Goal: Information Seeking & Learning: Learn about a topic

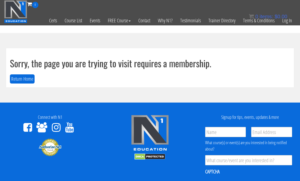
click at [290, 20] on link "Log In" at bounding box center [288, 20] width 18 height 25
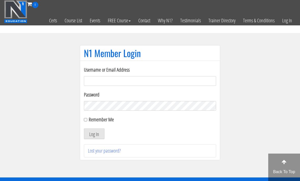
type input "[EMAIL_ADDRESS][DOMAIN_NAME]"
click at [94, 134] on button "Log In" at bounding box center [94, 134] width 21 height 11
click at [93, 134] on button "Log In" at bounding box center [94, 134] width 21 height 11
click at [93, 136] on button "Log In" at bounding box center [94, 134] width 21 height 11
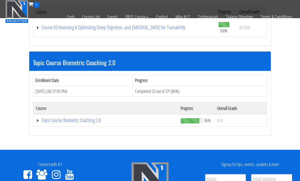
scroll to position [396, 0]
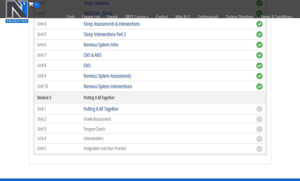
scroll to position [815, 0]
click at [94, 106] on link "Putting It All Together" at bounding box center [101, 109] width 35 height 7
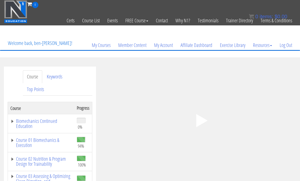
click at [198, 122] on polygon at bounding box center [201, 120] width 11 height 13
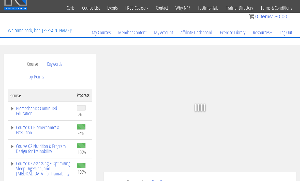
scroll to position [17, 0]
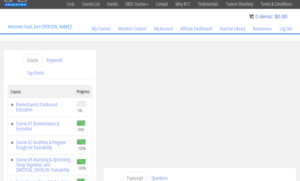
click at [200, 102] on icon ".fp-color-play{opacity:0.65;}.rect{fill:#fff;}" at bounding box center [200, 104] width 32 height 32
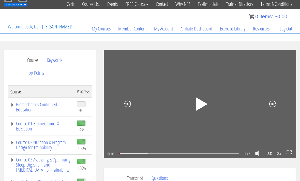
scroll to position [29, 0]
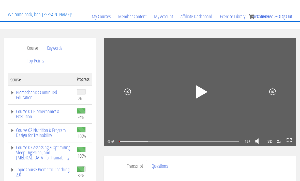
click at [204, 92] on icon ".fp-color-play{opacity:0.65;}.rect{fill:#fff;}" at bounding box center [200, 91] width 17 height 17
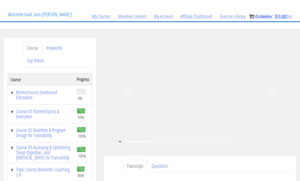
click at [250, 68] on div at bounding box center [269, 92] width 54 height 59
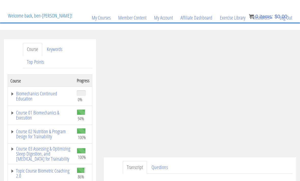
scroll to position [26, 0]
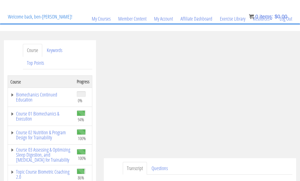
click at [191, 102] on icon ".fp-color-play{opacity:0.65;}.rect{fill:#fff;}" at bounding box center [200, 94] width 32 height 32
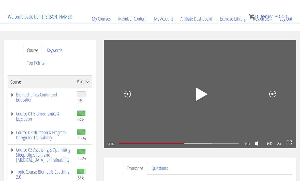
click at [196, 100] on icon ".fp-color-play{opacity:0.65;}.rect{fill:#fff;}" at bounding box center [200, 94] width 17 height 17
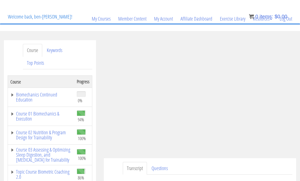
scroll to position [409, 0]
click at [245, 120] on div at bounding box center [269, 94] width 54 height 59
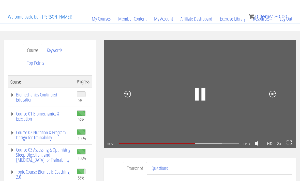
click at [289, 141] on icon at bounding box center [290, 143] width 6 height 4
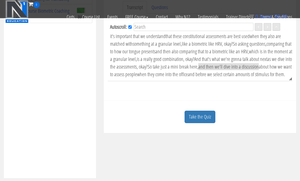
scroll to position [156, 0]
click at [202, 117] on link "Take the Quiz" at bounding box center [200, 117] width 31 height 12
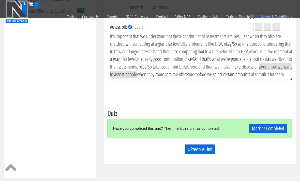
click at [262, 132] on link "Mark as Completed" at bounding box center [268, 129] width 38 height 10
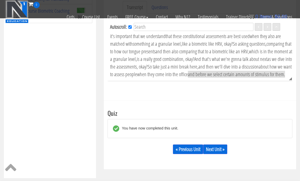
click at [216, 149] on link "Next Unit »" at bounding box center [215, 150] width 24 height 10
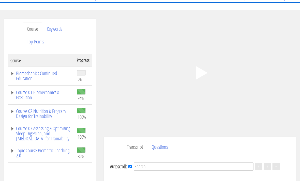
click at [194, 74] on icon ".fp-color-play{opacity:0.65;}.controlbutton{fill:#fff;}" at bounding box center [200, 73] width 32 height 32
click at [55, 149] on link "Topic Course Biometric Coaching 2.0" at bounding box center [40, 153] width 61 height 10
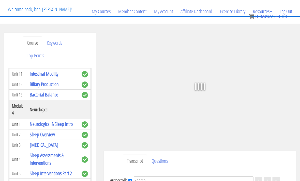
scroll to position [36, 0]
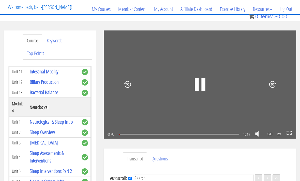
click at [290, 133] on icon at bounding box center [290, 133] width 6 height 4
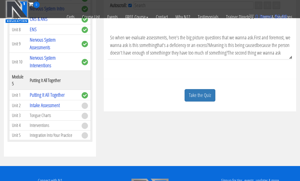
scroll to position [177, 0]
click at [206, 95] on link "Take the Quiz" at bounding box center [200, 95] width 31 height 12
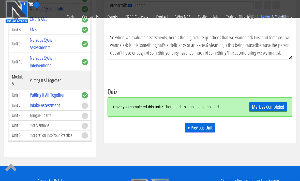
click at [266, 108] on link "Mark as Completed" at bounding box center [268, 107] width 38 height 10
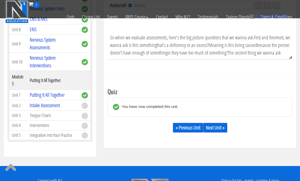
click at [220, 128] on link "Next Unit »" at bounding box center [215, 128] width 24 height 10
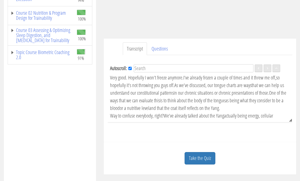
scroll to position [129, 0]
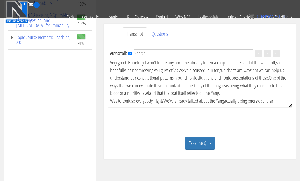
click at [45, 39] on link "Topic Course Biometric Coaching 2.0" at bounding box center [40, 40] width 61 height 10
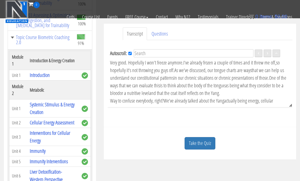
click at [202, 144] on link "Take the Quiz" at bounding box center [200, 143] width 31 height 12
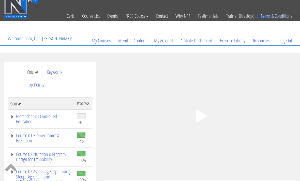
scroll to position [6, 0]
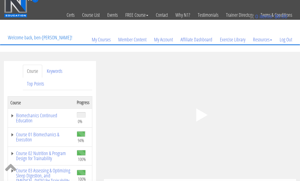
click at [194, 116] on icon ".fp-color-play{opacity:0.65;}.controlbutton{fill:#fff;}" at bounding box center [200, 115] width 32 height 32
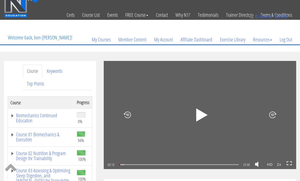
click at [193, 109] on icon ".fp-color-play{opacity:0.65;}.rect{fill:#fff;}" at bounding box center [200, 115] width 17 height 17
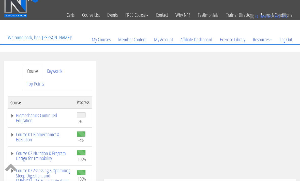
scroll to position [39, 0]
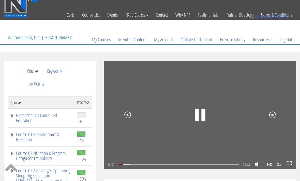
click at [131, 112] on icon at bounding box center [127, 115] width 7 height 18
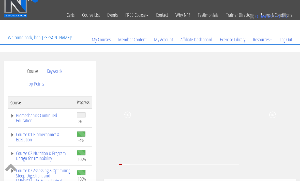
click at [129, 114] on icon at bounding box center [127, 115] width 7 height 18
click at [130, 117] on icon at bounding box center [127, 115] width 7 height 18
click at [129, 113] on icon at bounding box center [127, 115] width 7 height 18
click at [128, 114] on icon at bounding box center [127, 115] width 7 height 18
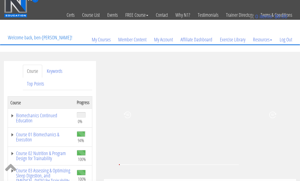
click at [128, 114] on icon at bounding box center [127, 115] width 7 height 18
click at [269, 140] on div at bounding box center [269, 115] width 54 height 59
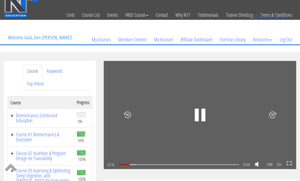
click at [200, 117] on icon ".fp-color-play{opacity:0.65;}.rect{fill:#fff;}" at bounding box center [200, 115] width 32 height 32
